Goal: Transaction & Acquisition: Purchase product/service

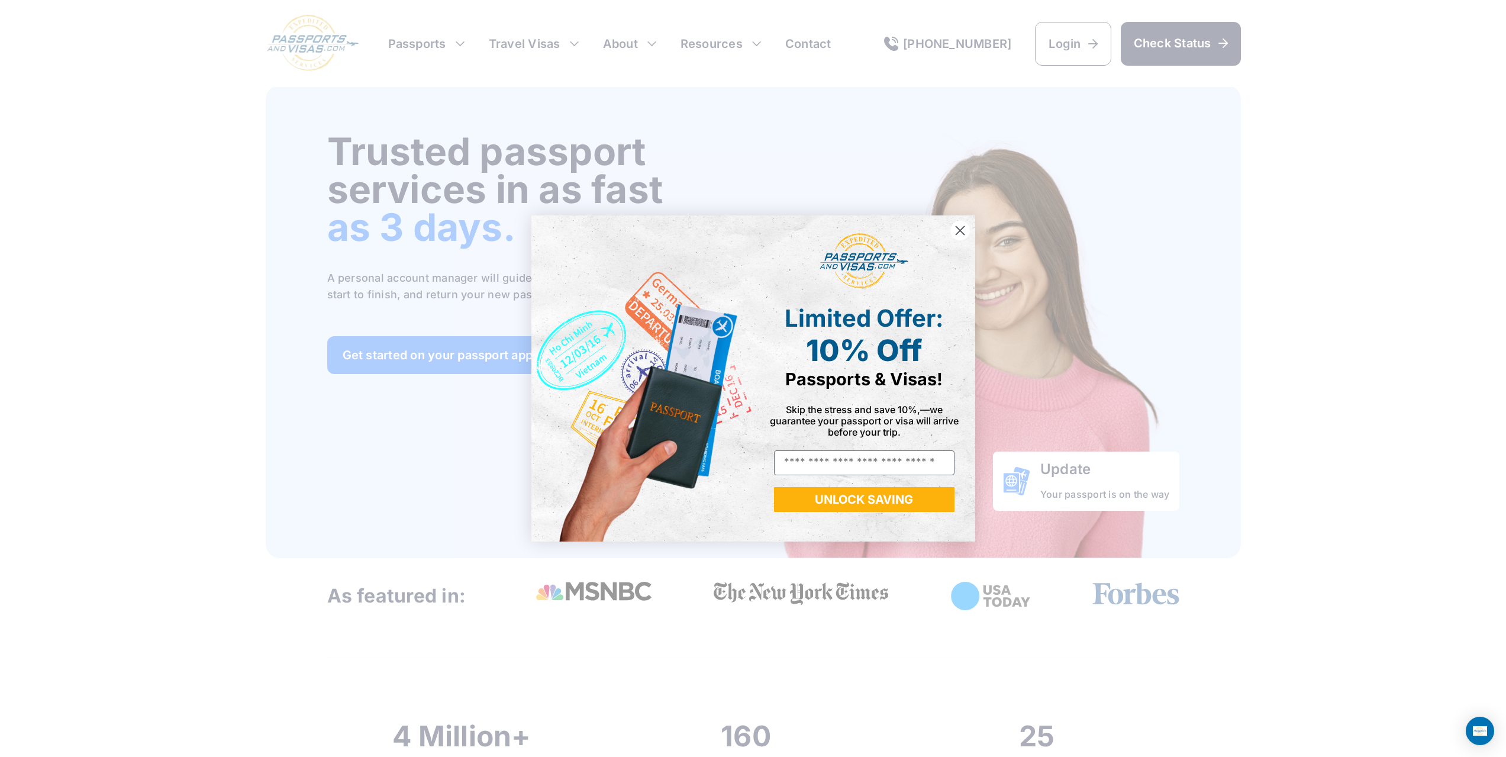
click at [957, 227] on circle "Close dialog" at bounding box center [960, 231] width 20 height 20
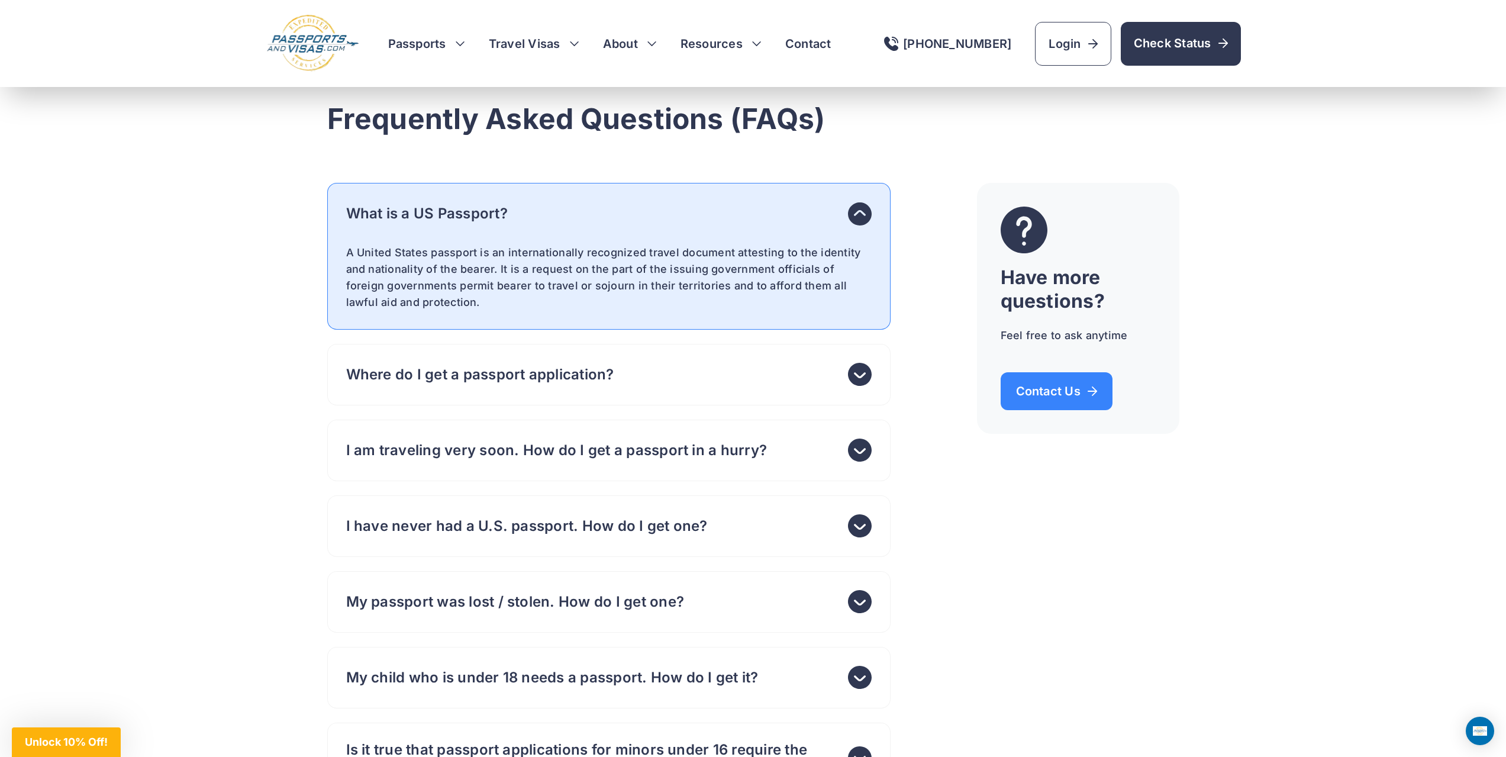
scroll to position [6511, 0]
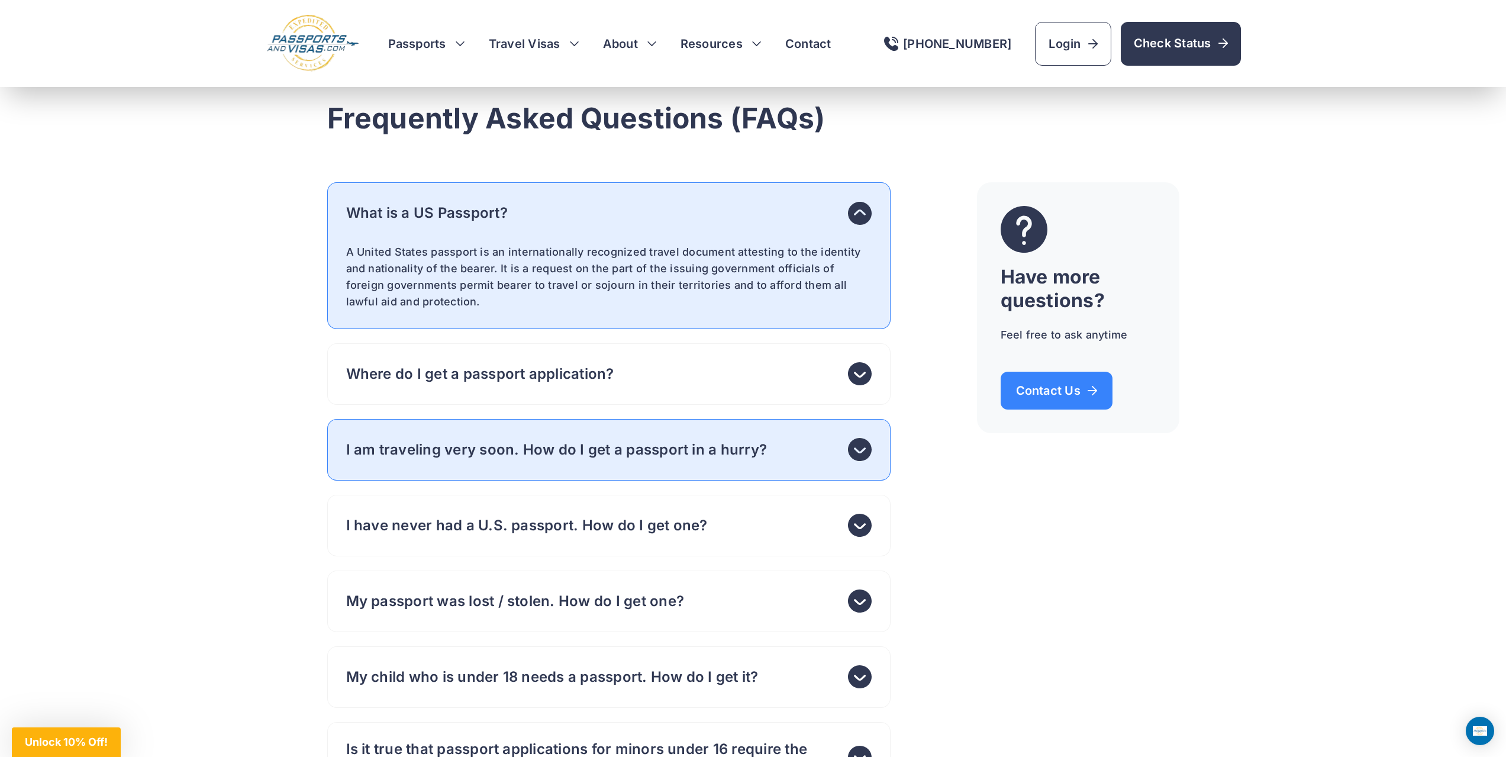
click at [868, 447] on use at bounding box center [860, 449] width 24 height 23
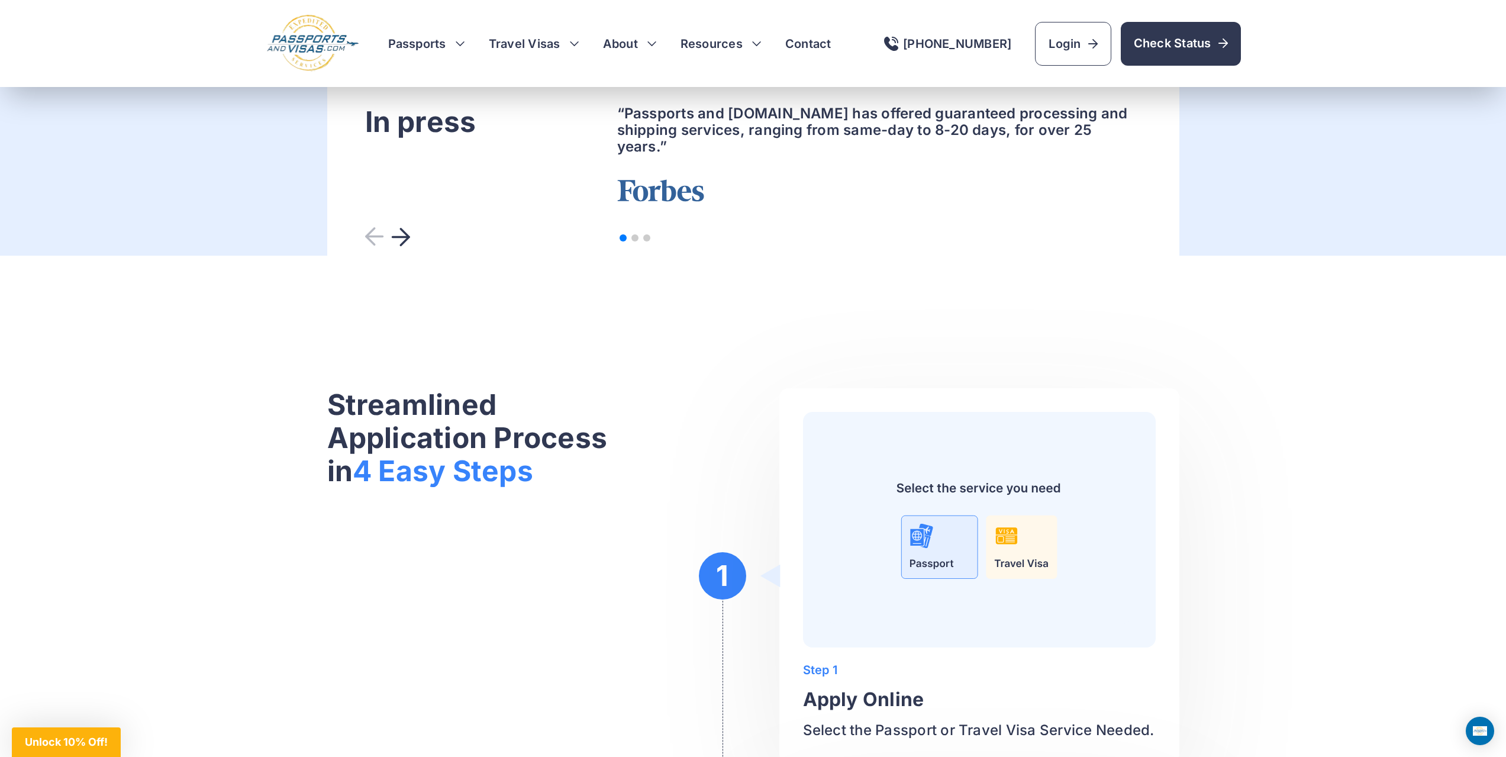
scroll to position [0, 0]
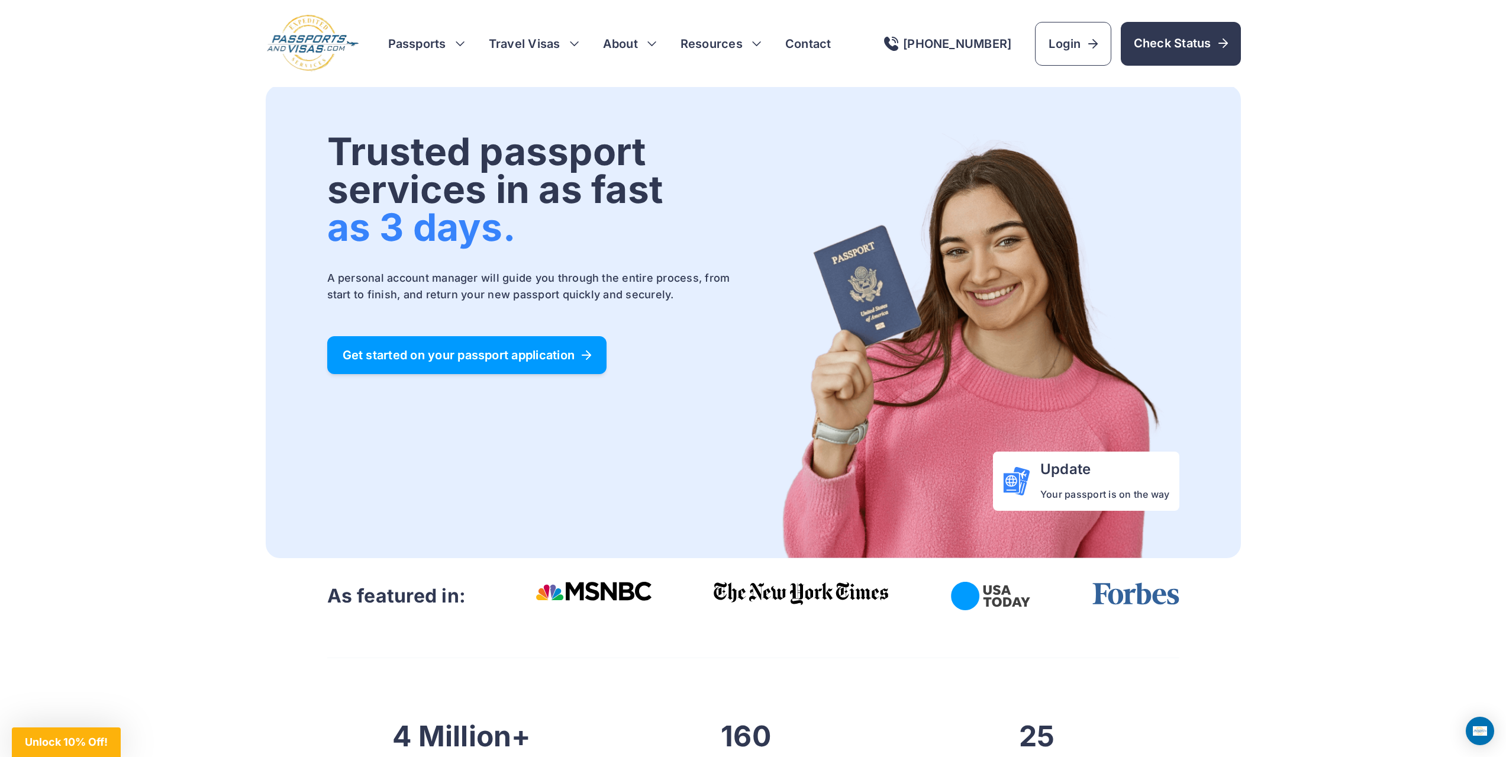
click at [482, 349] on span "Get started on your passport application" at bounding box center [467, 355] width 249 height 12
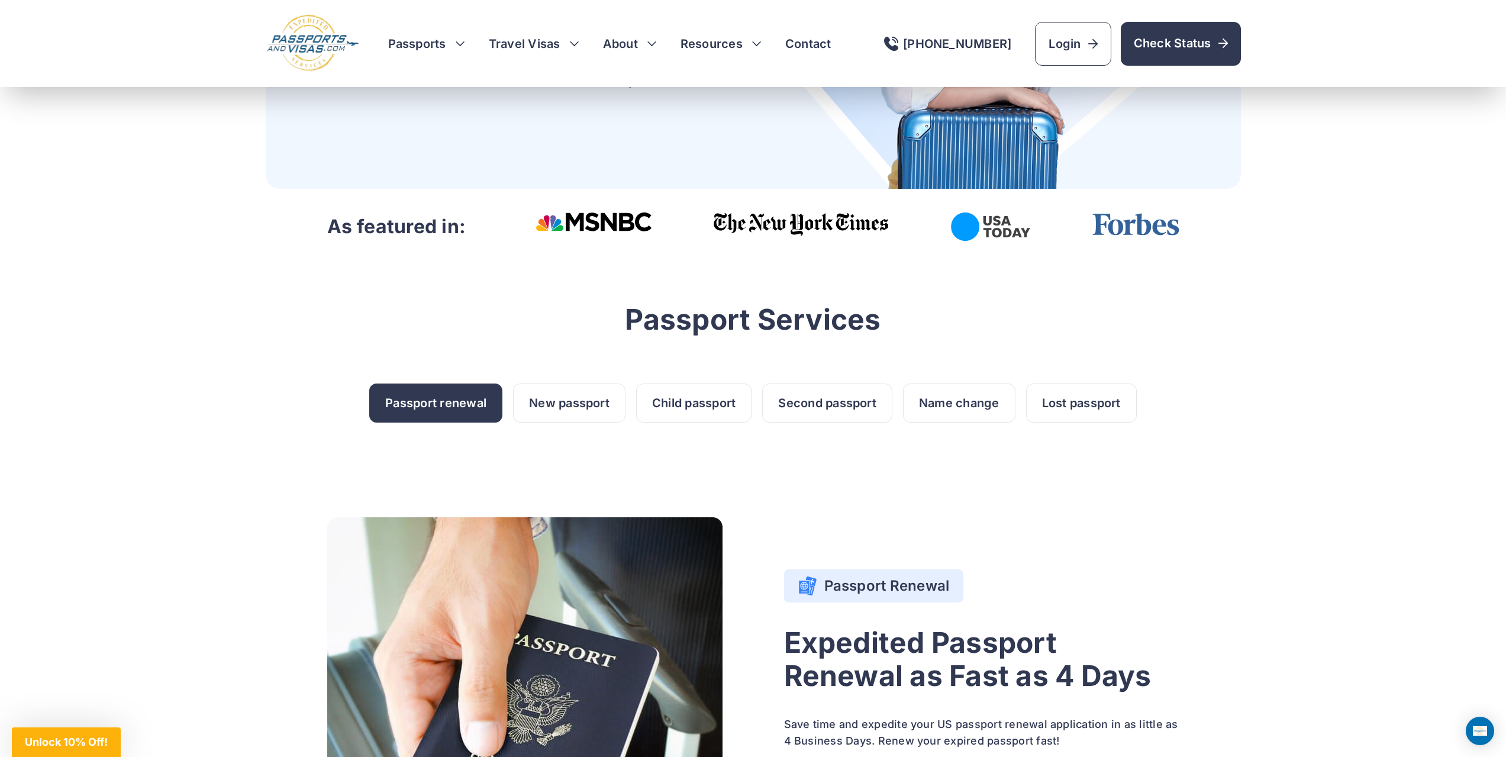
click at [385, 395] on link "Passport renewal" at bounding box center [435, 403] width 133 height 39
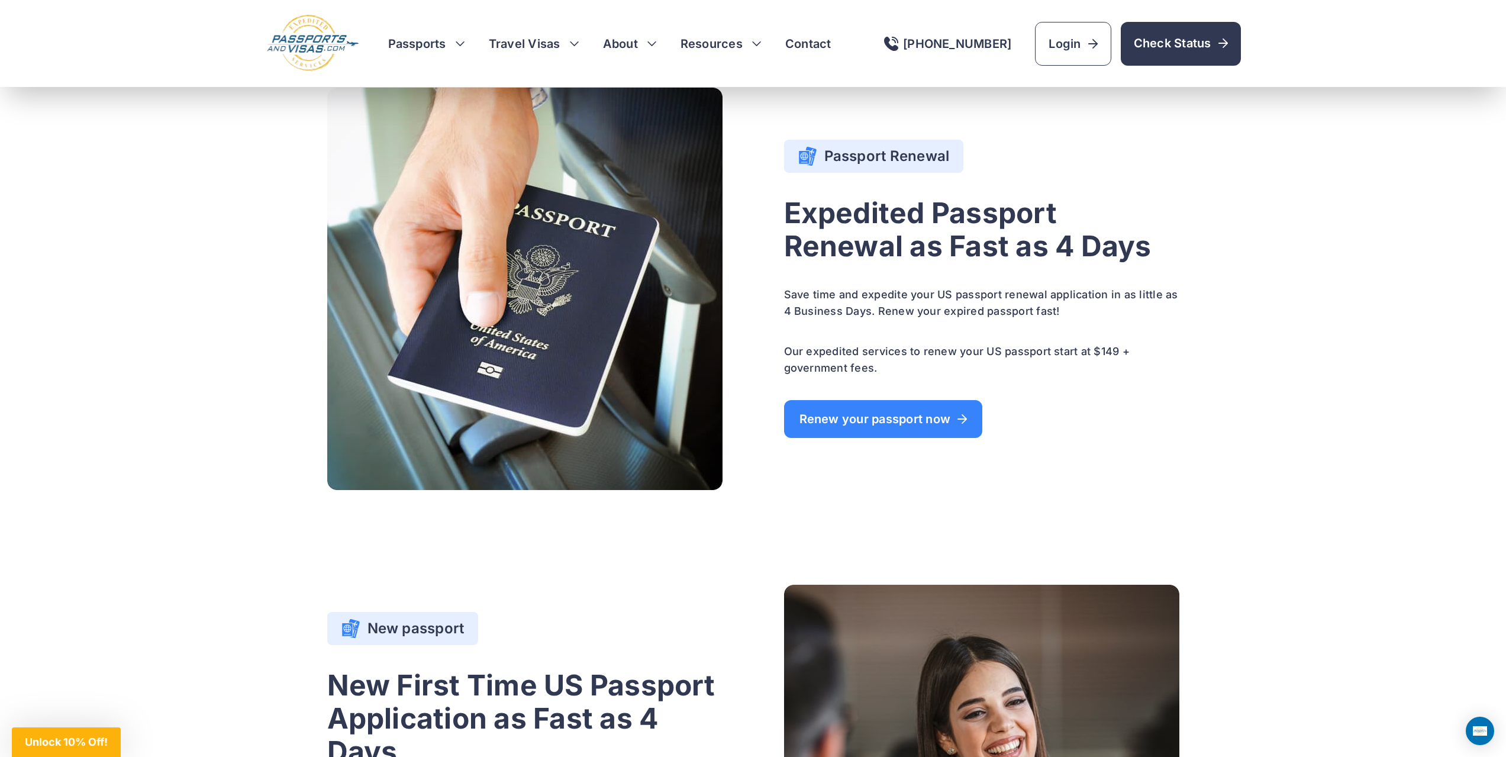
scroll to position [726, 0]
click at [868, 424] on span "Renew your passport now" at bounding box center [884, 419] width 168 height 12
